Goal: Use online tool/utility: Utilize a website feature to perform a specific function

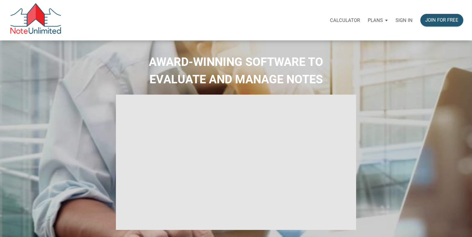
type input "Introduction to new features"
select select
click at [405, 19] on p "Sign in" at bounding box center [403, 20] width 17 height 6
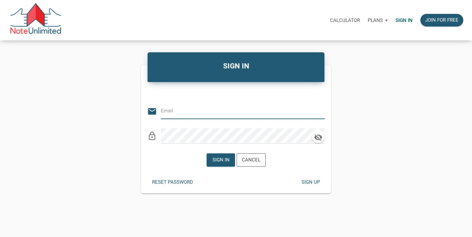
type input "[EMAIL_ADDRESS][DOMAIN_NAME]"
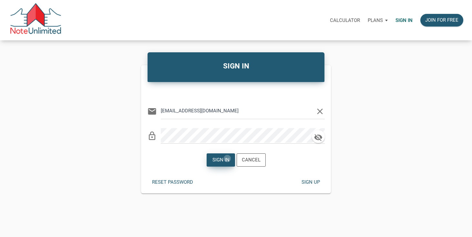
click at [227, 158] on div "Sign in" at bounding box center [220, 159] width 17 height 7
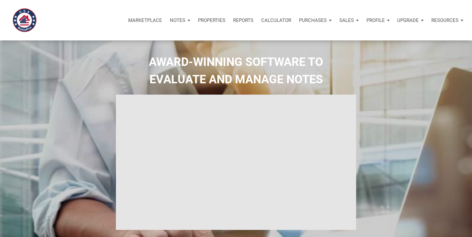
type input "Introduction to new features"
select select
click at [282, 18] on p "Calculator" at bounding box center [276, 20] width 30 height 6
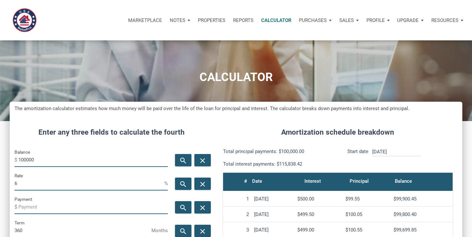
scroll to position [313, 452]
click at [39, 163] on input "100000" at bounding box center [92, 159] width 149 height 15
click at [38, 163] on input "100000" at bounding box center [92, 159] width 149 height 15
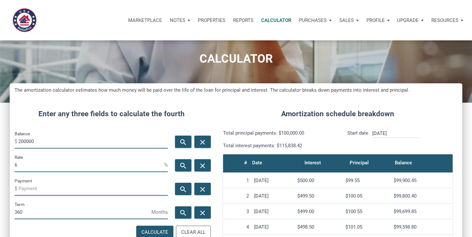
scroll to position [22, 0]
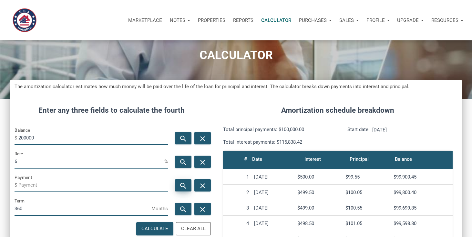
type input "200000"
click at [181, 187] on icon "search" at bounding box center [183, 185] width 8 height 8
type input "-1199.1"
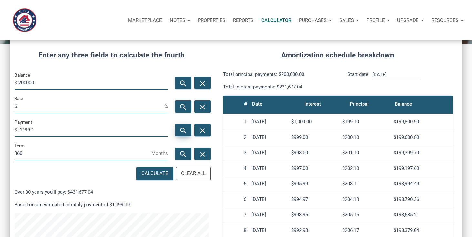
scroll to position [72, 0]
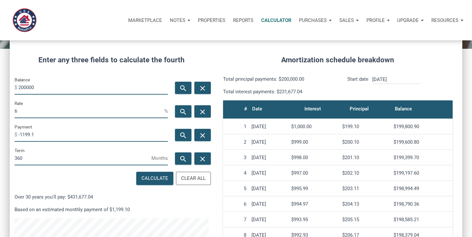
click at [240, 61] on h4 "Amortization schedule breakdown" at bounding box center [337, 60] width 239 height 11
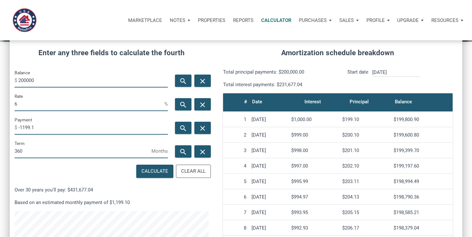
scroll to position [84, 0]
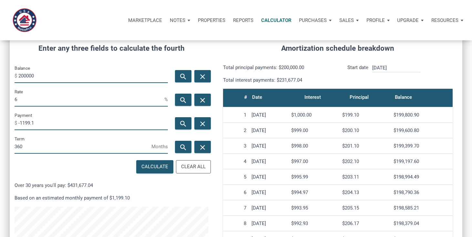
drag, startPoint x: 21, startPoint y: 98, endPoint x: 8, endPoint y: 98, distance: 13.6
click at [8, 98] on div "CALCULATOR The amortization calculator estimates how much money will be paid ov…" at bounding box center [236, 143] width 472 height 374
click at [169, 197] on p "Based on an estimated monthly payment of $1,199.10" at bounding box center [112, 198] width 194 height 8
click at [49, 76] on input "200000" at bounding box center [92, 75] width 149 height 15
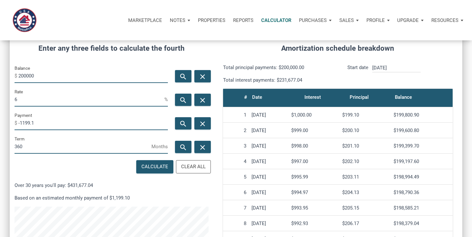
click at [49, 76] on input "200000" at bounding box center [92, 75] width 149 height 15
click at [48, 95] on input "6" at bounding box center [90, 99] width 150 height 15
click at [48, 99] on input "6" at bounding box center [90, 99] width 150 height 15
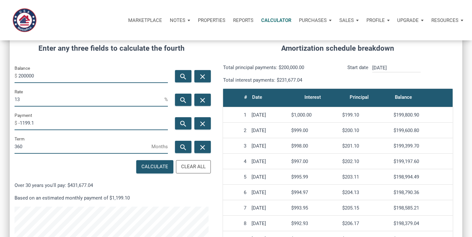
type input "13"
click at [36, 149] on input "360" at bounding box center [83, 146] width 137 height 15
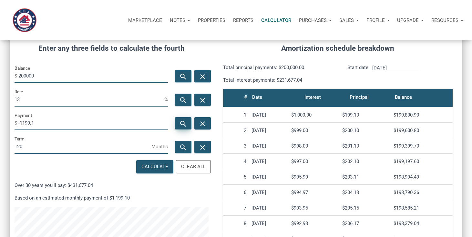
type input "120"
click at [182, 126] on icon "search" at bounding box center [183, 123] width 8 height 8
type input "-2986.21"
